Goal: Find specific fact: Find specific fact

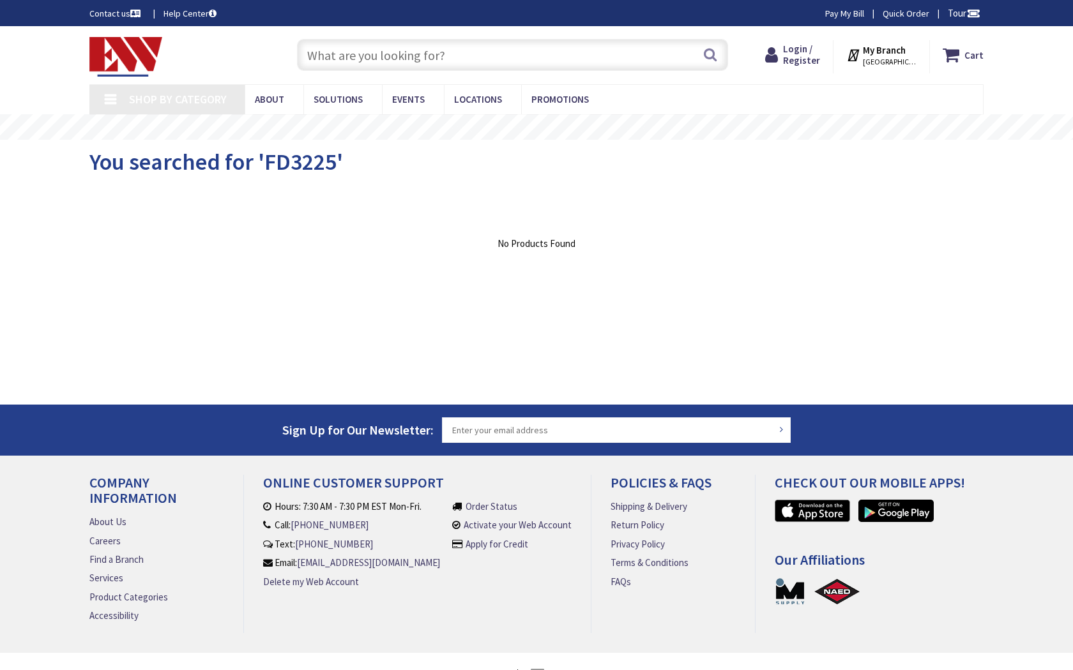
type input "[GEOGRAPHIC_DATA], [GEOGRAPHIC_DATA], [GEOGRAPHIC_DATA]"
